Goal: Information Seeking & Learning: Learn about a topic

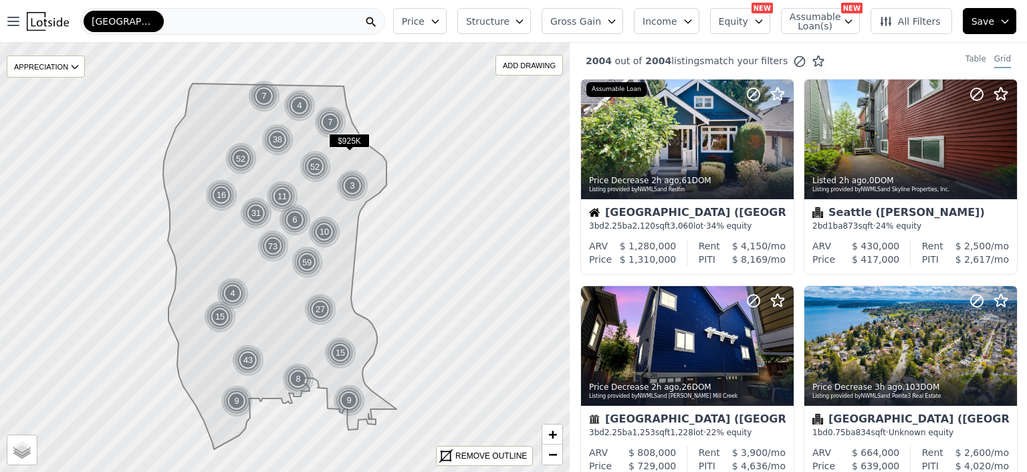
click at [142, 23] on div "[GEOGRAPHIC_DATA]" at bounding box center [232, 21] width 305 height 27
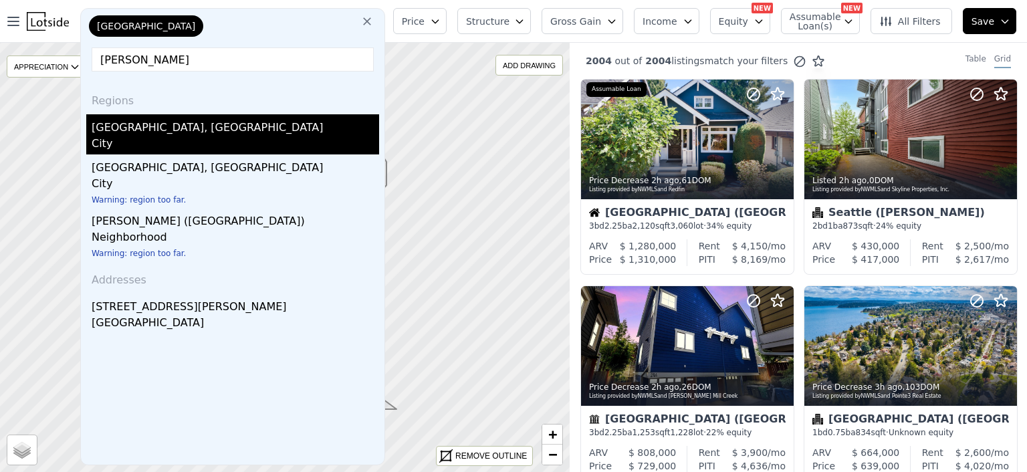
type input "[PERSON_NAME]"
click at [119, 130] on div "[GEOGRAPHIC_DATA], [GEOGRAPHIC_DATA]" at bounding box center [235, 124] width 287 height 21
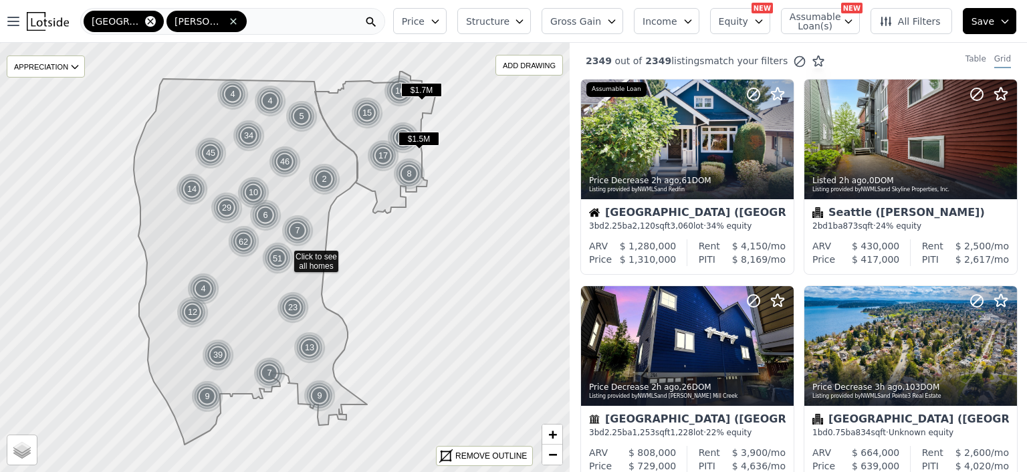
click at [147, 19] on icon at bounding box center [150, 21] width 6 height 6
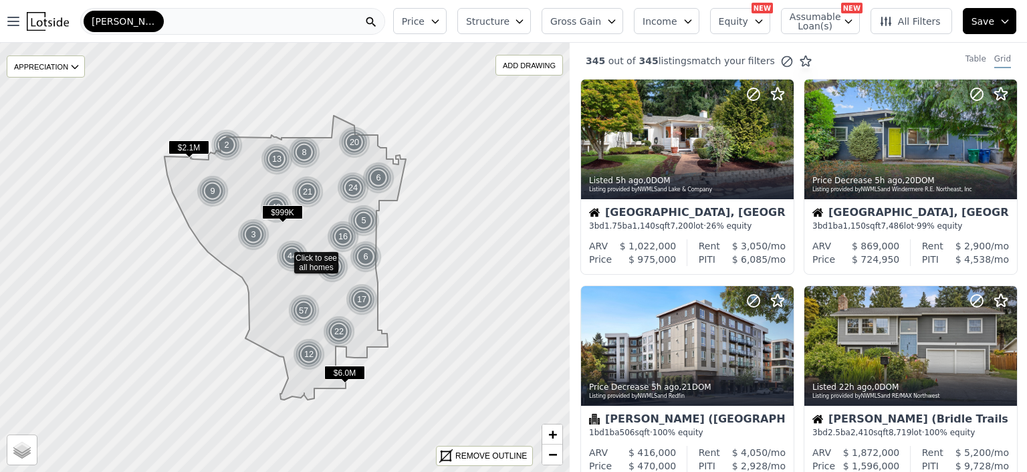
click at [441, 19] on icon "button" at bounding box center [435, 21] width 11 height 11
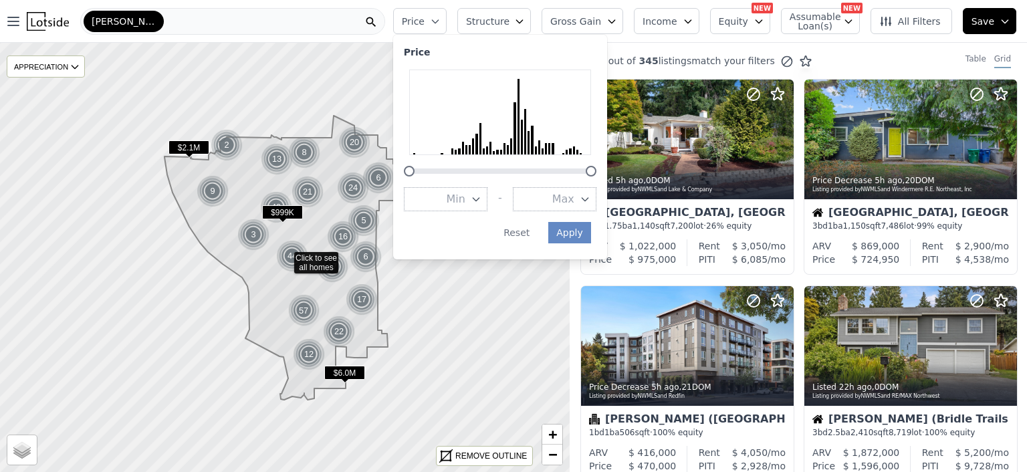
click at [590, 198] on icon "button" at bounding box center [585, 199] width 11 height 11
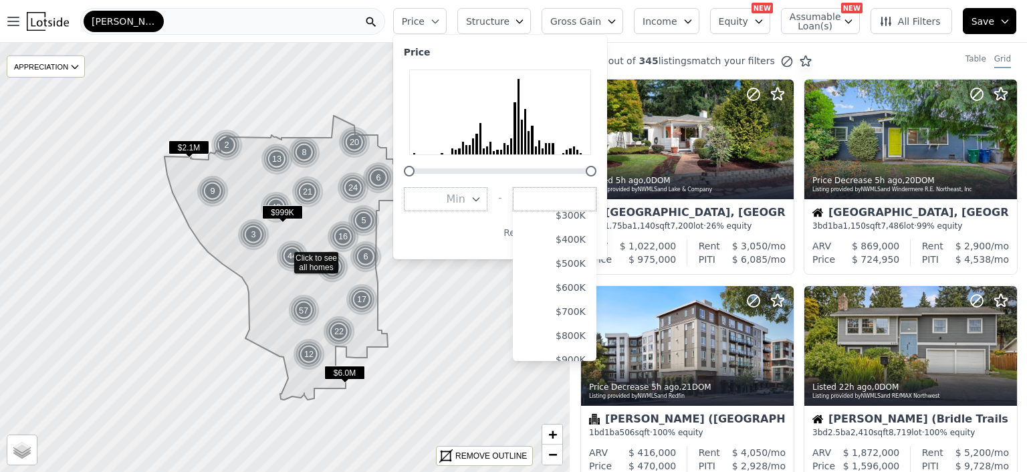
scroll to position [107, 0]
click at [587, 352] on button "$1.0M" at bounding box center [555, 357] width 84 height 24
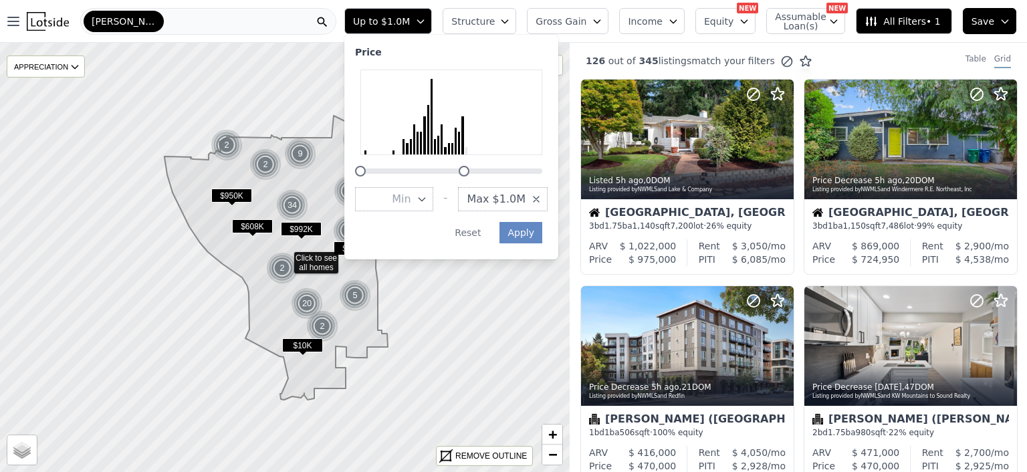
click at [494, 18] on span "Structure" at bounding box center [472, 21] width 43 height 13
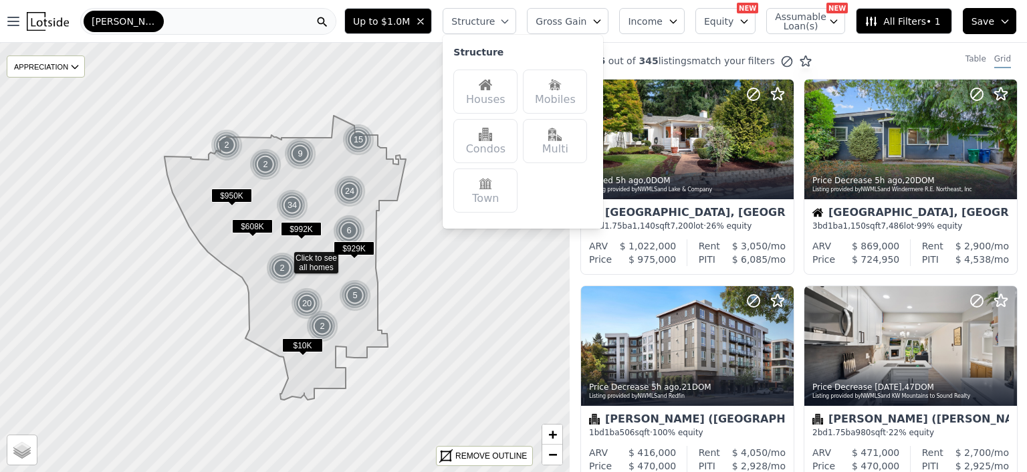
click at [492, 88] on img at bounding box center [485, 84] width 13 height 13
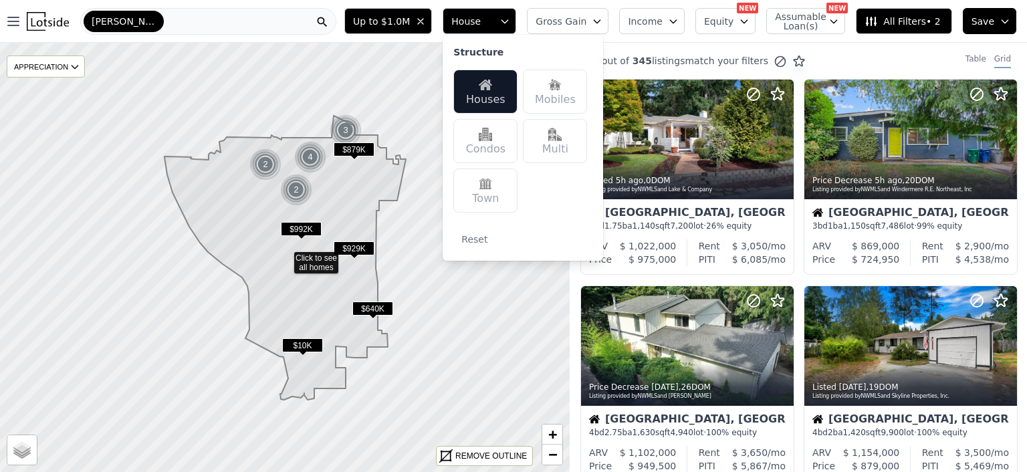
click at [562, 136] on img at bounding box center [554, 134] width 13 height 13
click at [350, 145] on span "$879K" at bounding box center [354, 149] width 41 height 14
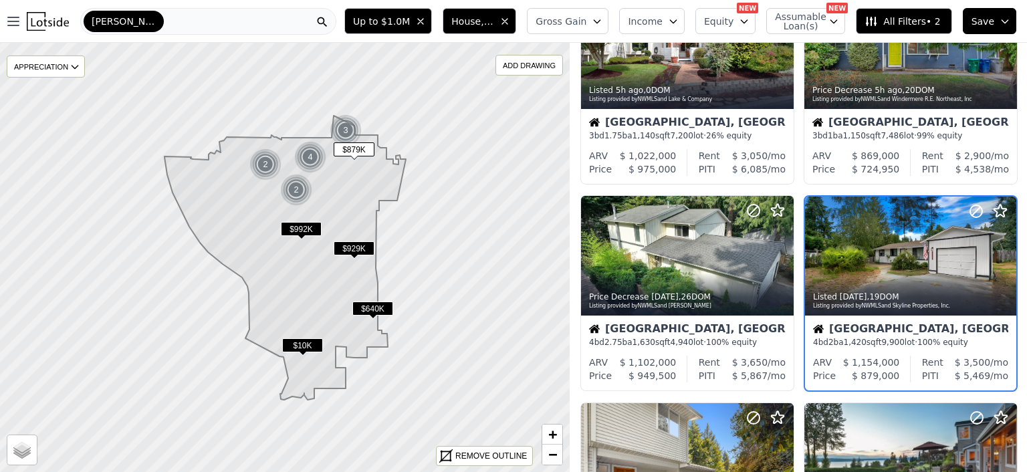
scroll to position [104, 0]
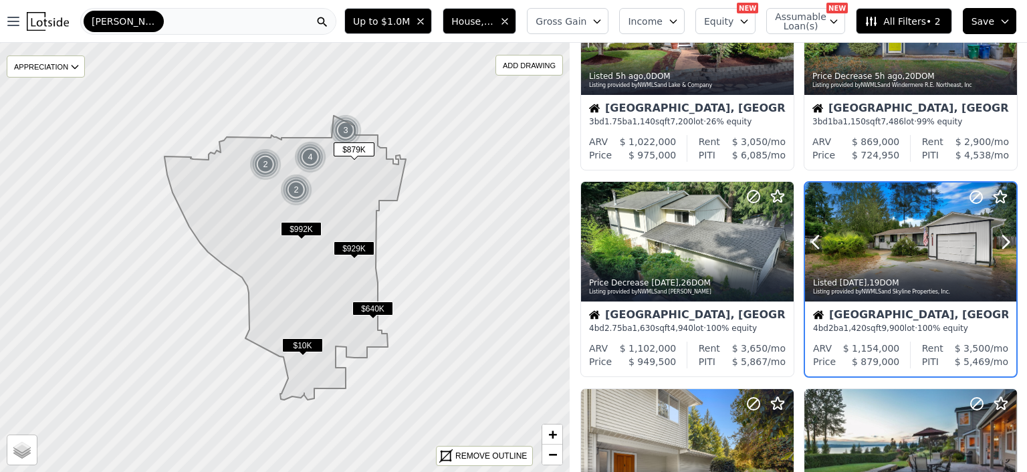
click at [893, 248] on div at bounding box center [910, 242] width 211 height 119
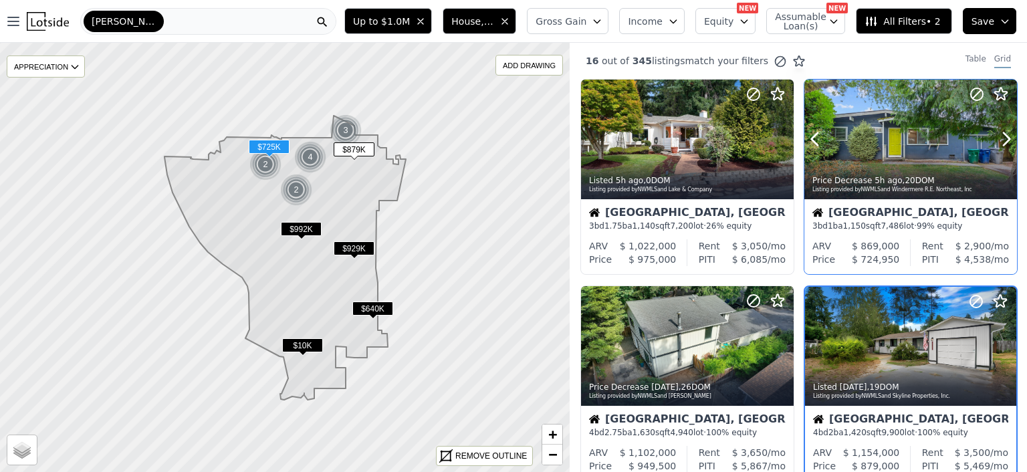
click at [875, 148] on div at bounding box center [910, 140] width 213 height 120
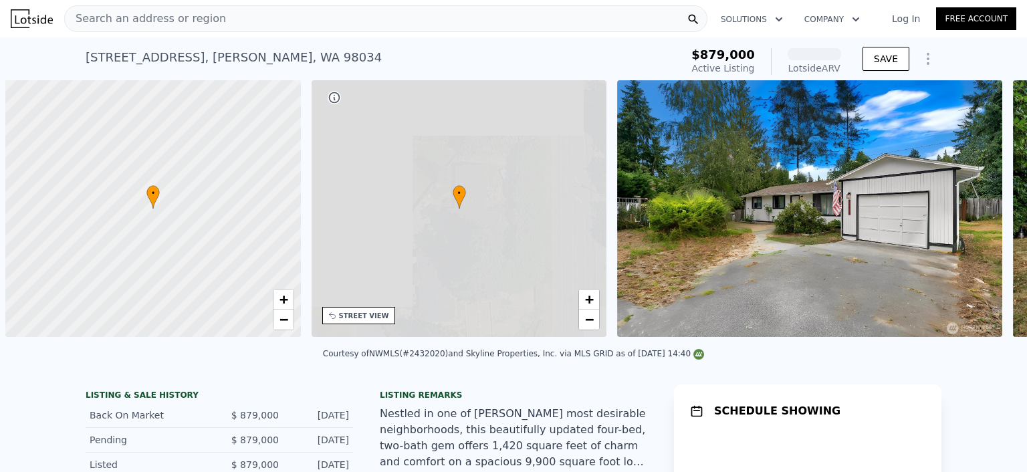
scroll to position [0, 5]
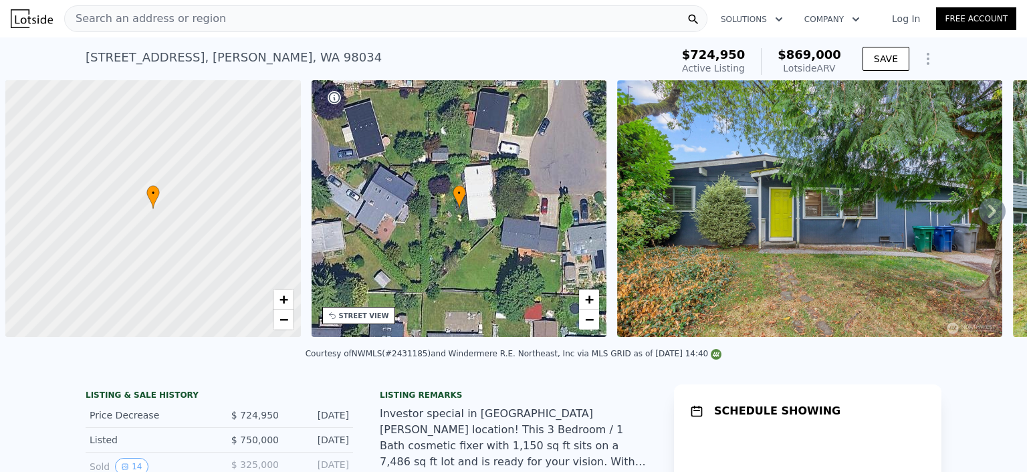
scroll to position [0, 5]
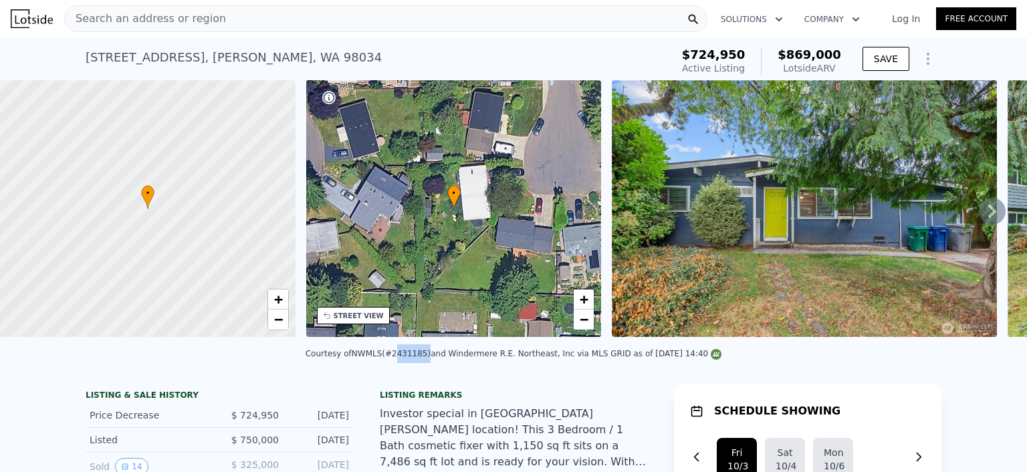
drag, startPoint x: 401, startPoint y: 362, endPoint x: 429, endPoint y: 362, distance: 28.1
click at [429, 358] on div "Courtesy of NWMLS (#2431185) and Windermere R.E. Northeast, Inc via MLS GRID as…" at bounding box center [514, 353] width 417 height 9
copy div "2431185"
